Goal: Information Seeking & Learning: Learn about a topic

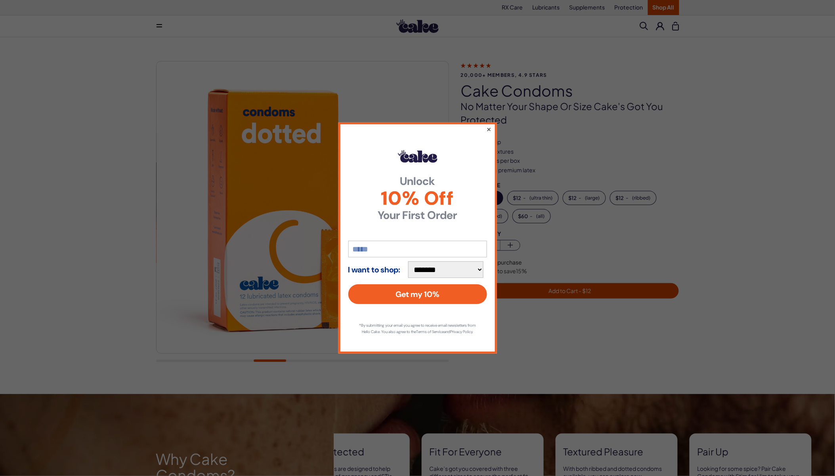
click at [490, 125] on button "×" at bounding box center [488, 129] width 5 height 10
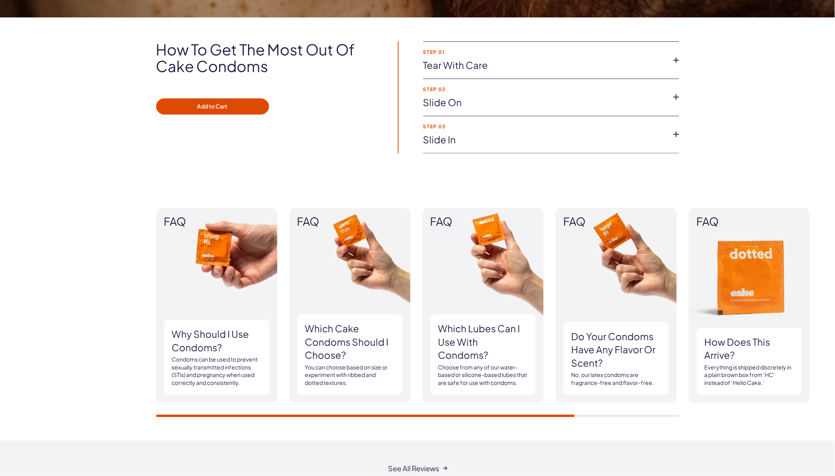
scroll to position [572, 0]
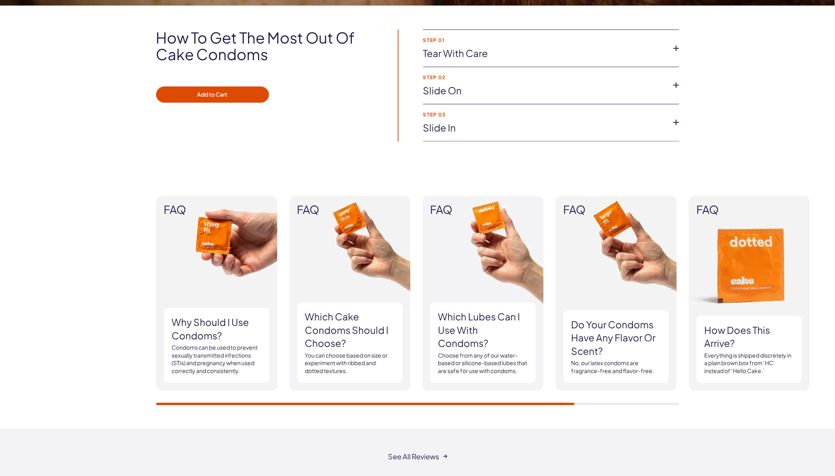
click at [330, 321] on h3 "Which Cake Condoms should I choose?" at bounding box center [350, 330] width 90 height 40
click at [375, 250] on img at bounding box center [349, 293] width 121 height 195
click at [378, 340] on h3 "Which Cake Condoms should I choose?" at bounding box center [350, 330] width 90 height 40
click at [342, 339] on h3 "Which Cake Condoms should I choose?" at bounding box center [350, 330] width 90 height 40
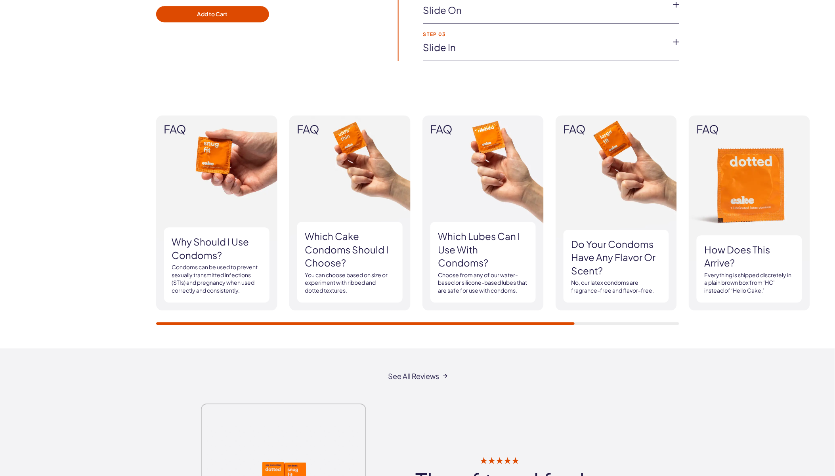
scroll to position [528, 0]
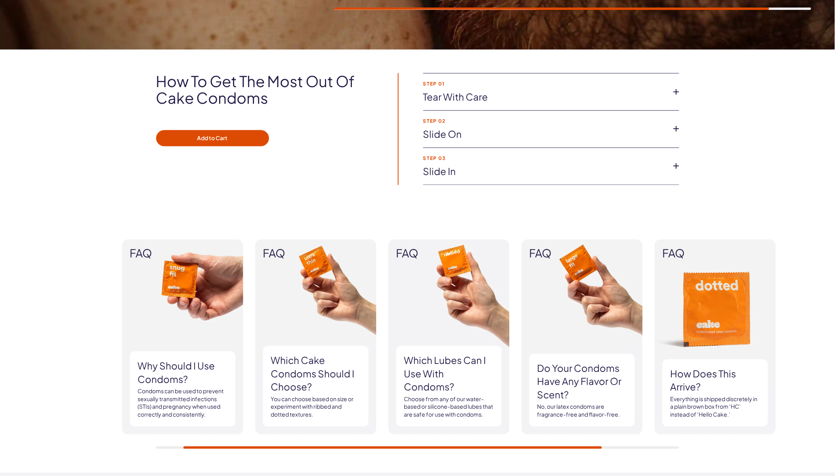
click at [441, 449] on div "FAQ Why should I use condoms? Condoms can be used to prevent sexually transmitt…" at bounding box center [417, 345] width 523 height 210
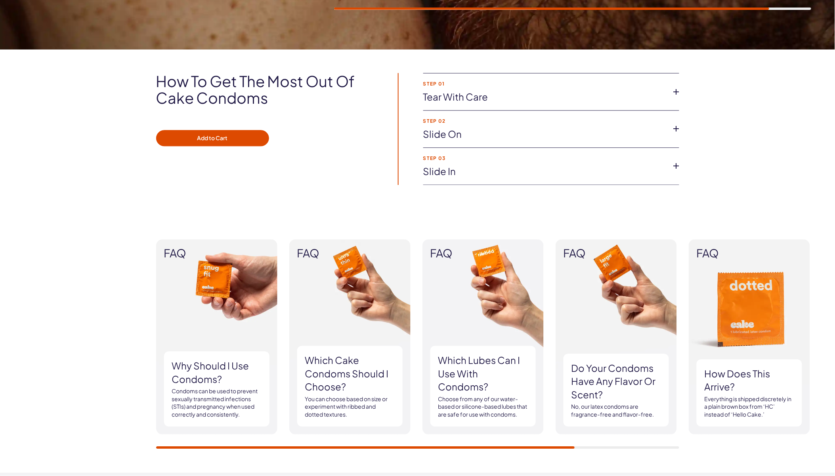
click at [345, 382] on h3 "Which Cake Condoms should I choose?" at bounding box center [350, 374] width 90 height 40
click at [345, 294] on img at bounding box center [349, 337] width 121 height 195
click at [321, 294] on img at bounding box center [349, 337] width 121 height 195
click at [461, 99] on link "Tear with Care" at bounding box center [544, 97] width 243 height 13
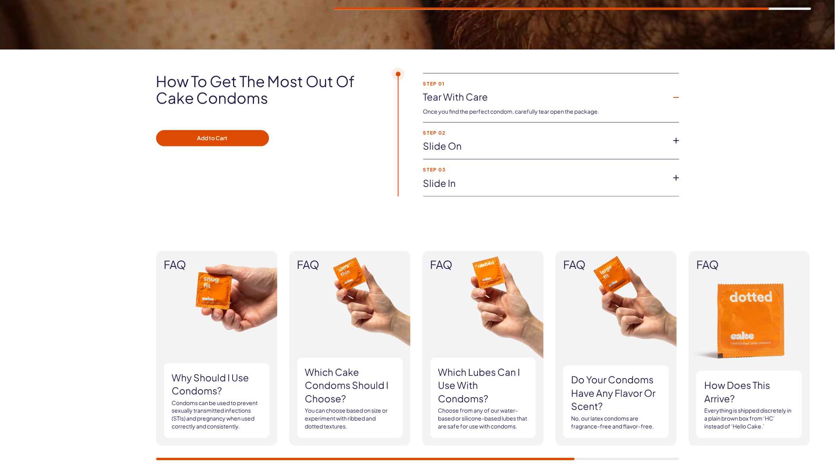
click at [446, 151] on link "Slide on" at bounding box center [544, 146] width 243 height 13
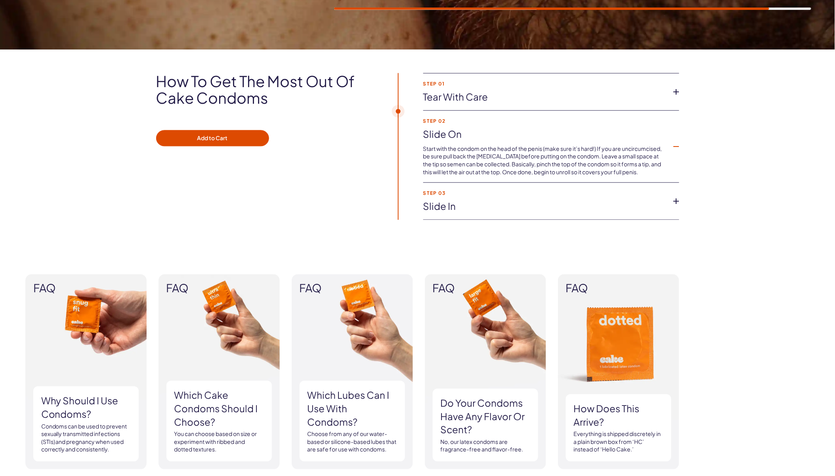
click at [458, 210] on link "Slide in" at bounding box center [544, 206] width 243 height 13
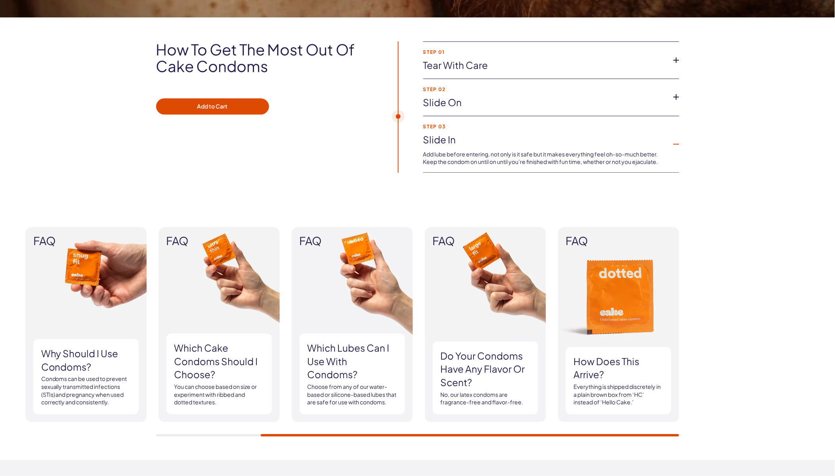
scroll to position [572, 0]
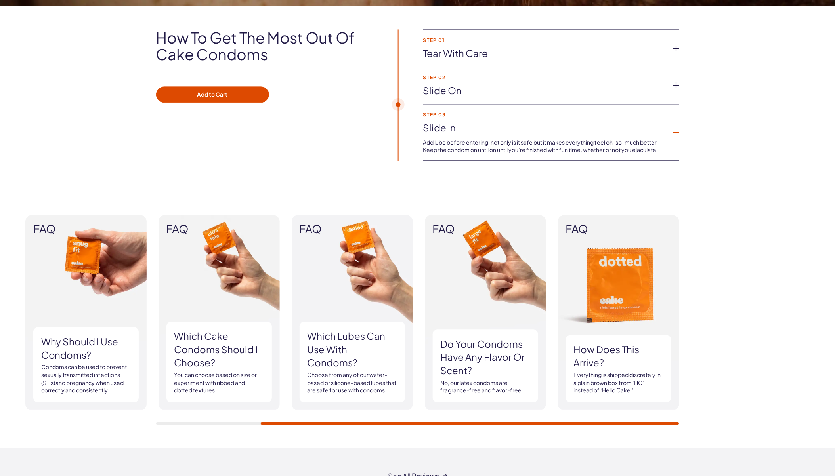
click at [185, 231] on span "FAQ" at bounding box center [218, 229] width 105 height 12
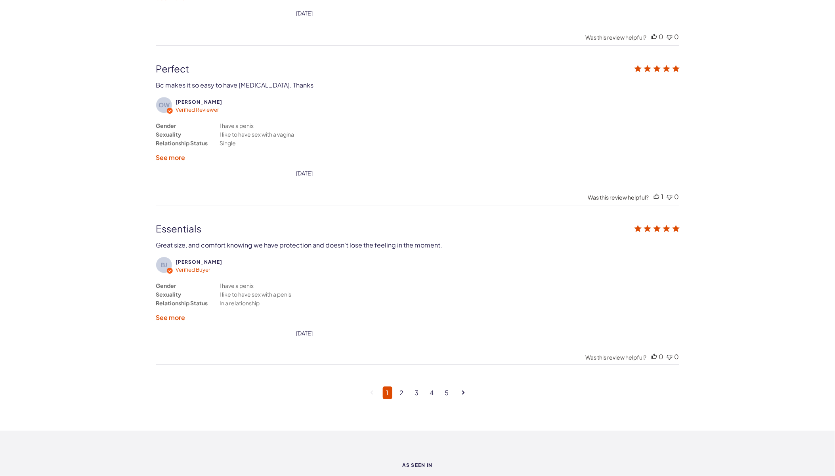
scroll to position [1981, 0]
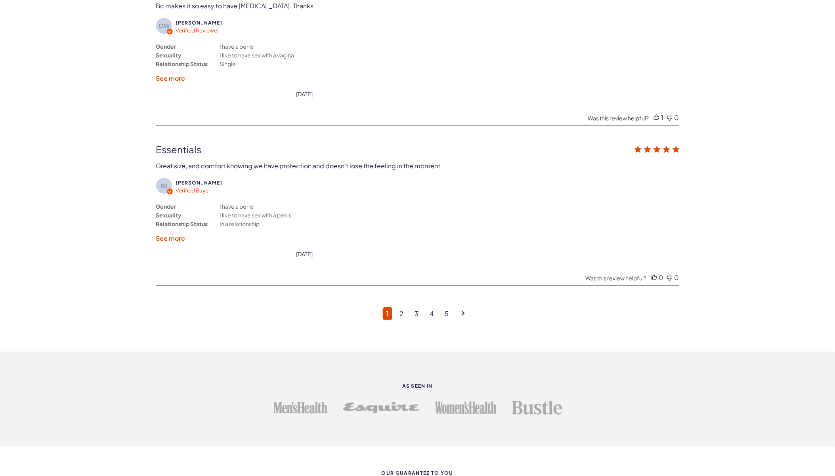
click at [398, 308] on link "2" at bounding box center [401, 314] width 11 height 13
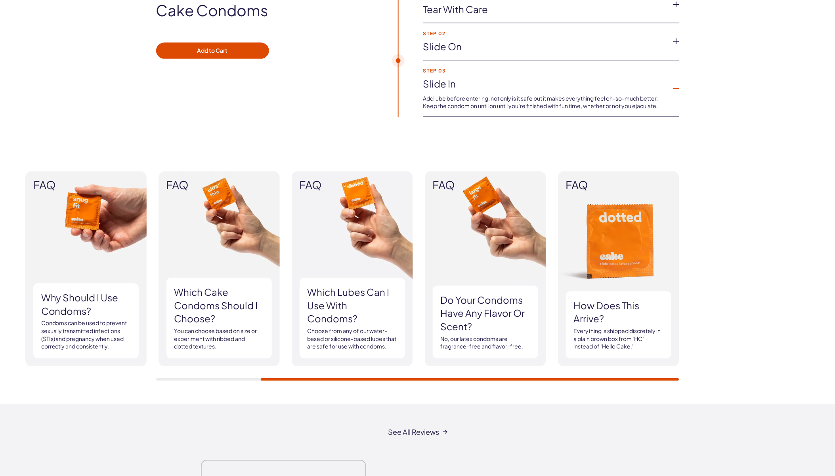
scroll to position [660, 0]
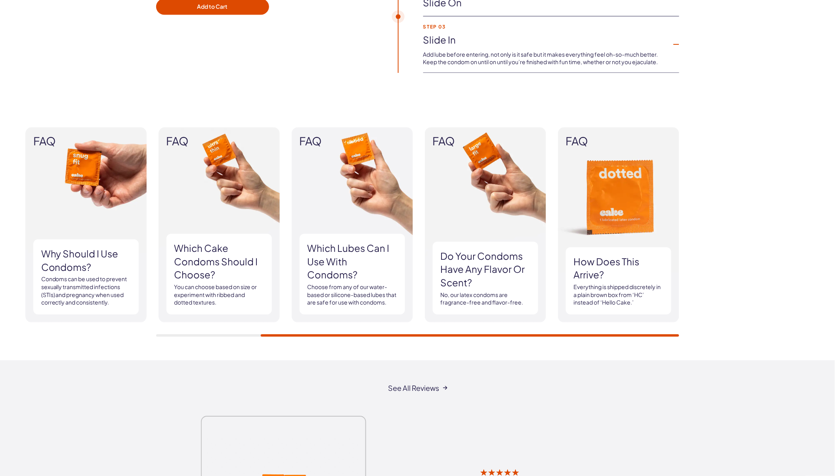
drag, startPoint x: 468, startPoint y: 333, endPoint x: 304, endPoint y: 332, distance: 164.5
click at [304, 349] on div "FAQ Why should I use condoms? Condoms can be used to prevent sexually transmitt…" at bounding box center [417, 231] width 835 height 257
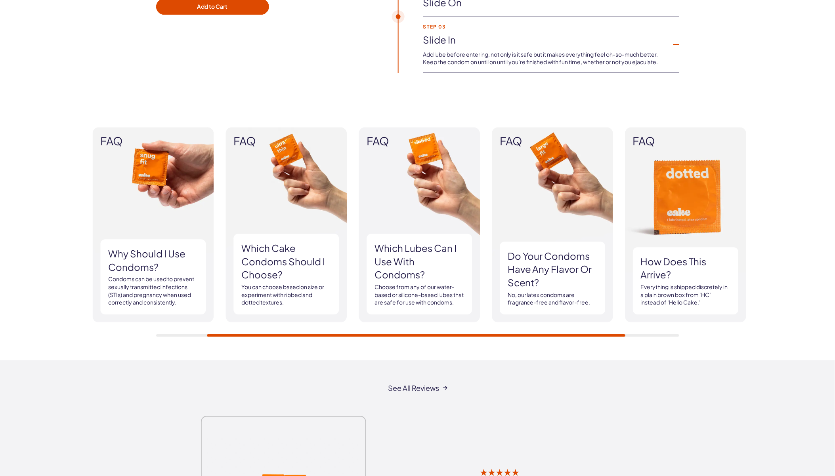
click at [258, 302] on div "FAQ Why should I use condoms? Condoms can be used to prevent sexually transmitt…" at bounding box center [417, 232] width 523 height 210
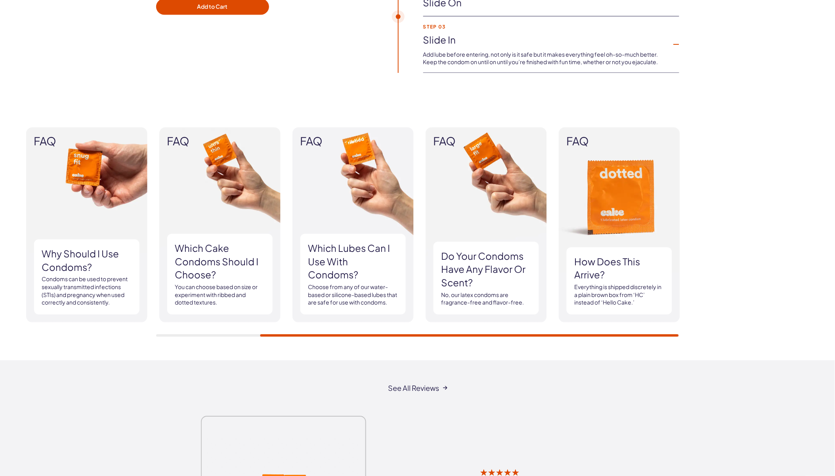
click at [242, 247] on h3 "Which Cake Condoms should I choose?" at bounding box center [220, 262] width 90 height 40
click at [215, 149] on img at bounding box center [219, 224] width 121 height 195
click at [191, 152] on img at bounding box center [219, 224] width 121 height 195
click at [191, 204] on img at bounding box center [219, 224] width 121 height 195
click at [199, 306] on p "You can choose based on size or experiment with ribbed and dotted textures." at bounding box center [220, 294] width 90 height 23
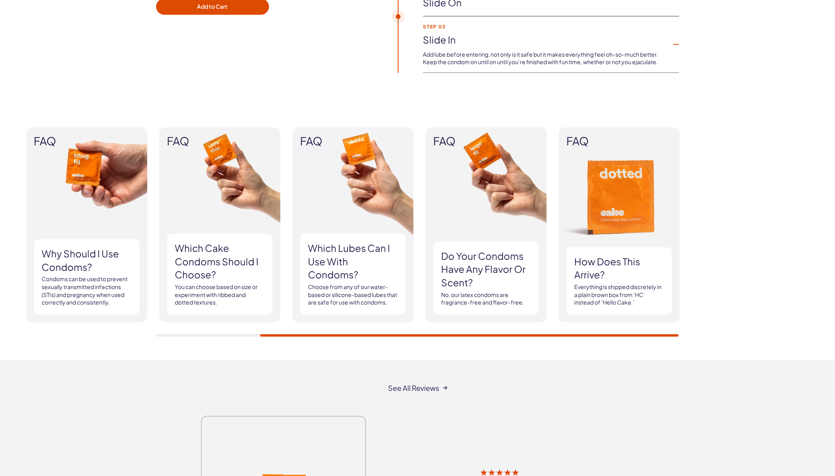
click at [222, 310] on div "Which Cake Condoms should I choose? You can choose based on size or experiment …" at bounding box center [219, 274] width 105 height 81
click at [56, 274] on div "Why should I use condoms? Condoms can be used to prevent sexually transmitted i…" at bounding box center [86, 276] width 105 height 75
click at [98, 262] on h3 "Why should I use condoms?" at bounding box center [87, 260] width 90 height 27
click at [334, 250] on h3 "Which lubes can I use with condoms?" at bounding box center [353, 262] width 90 height 40
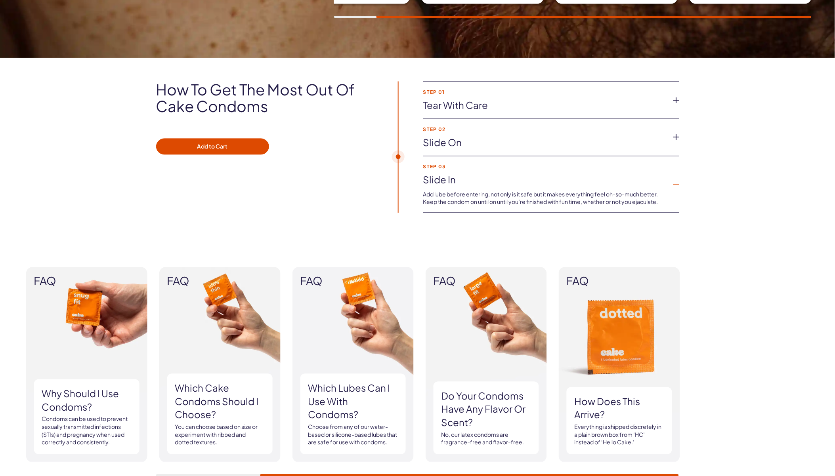
scroll to position [396, 0]
